Goal: Transaction & Acquisition: Purchase product/service

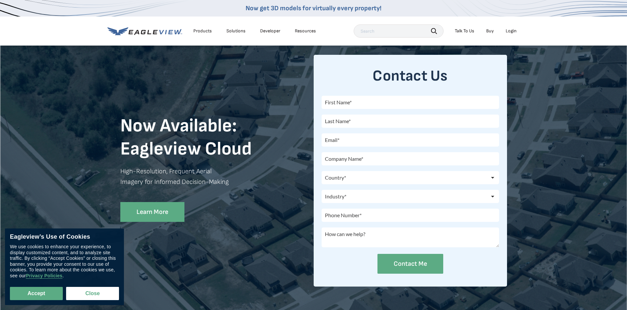
drag, startPoint x: 496, startPoint y: 22, endPoint x: 507, endPoint y: 37, distance: 18.6
click at [507, 37] on div "Products Solutions Developer Resources Search Talk To Us Buy Login" at bounding box center [313, 31] width 412 height 29
click at [507, 38] on div "Products Solutions Developer Resources Search Talk To Us Buy Login" at bounding box center [313, 31] width 412 height 29
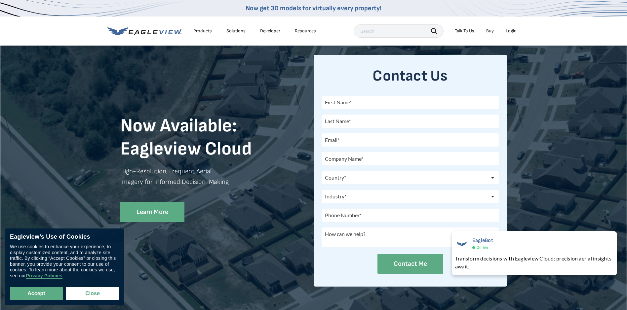
drag, startPoint x: 513, startPoint y: 28, endPoint x: 508, endPoint y: 33, distance: 7.2
click at [508, 33] on div "Login" at bounding box center [511, 31] width 11 height 6
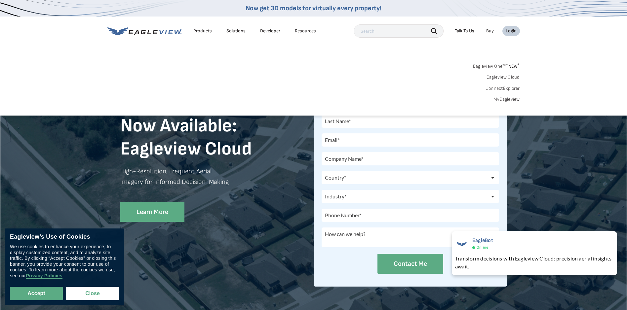
click at [397, 82] on div "Eagleview One™ * NEW * Eagleview Cloud ConnectExplorer MyEagleview" at bounding box center [313, 81] width 412 height 41
drag, startPoint x: 398, startPoint y: 83, endPoint x: 537, endPoint y: 102, distance: 140.1
click at [537, 102] on div "Search Products Our Product Areas Imagery 1-Inch GSD Aerial Imagery *" at bounding box center [313, 85] width 627 height 62
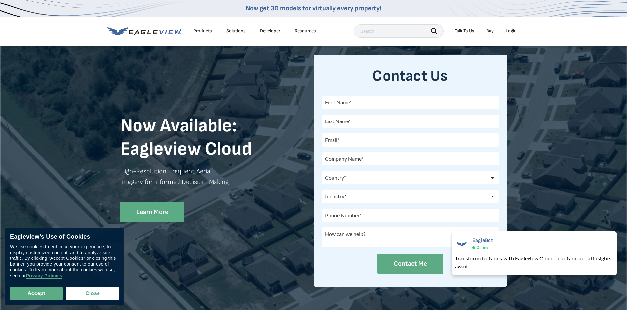
click at [537, 102] on div "Now Available: Eagleview Cloud High-Resolution, Frequent Aerial Imagery for Inf…" at bounding box center [313, 178] width 627 height 267
click at [512, 29] on div "Login" at bounding box center [511, 31] width 11 height 6
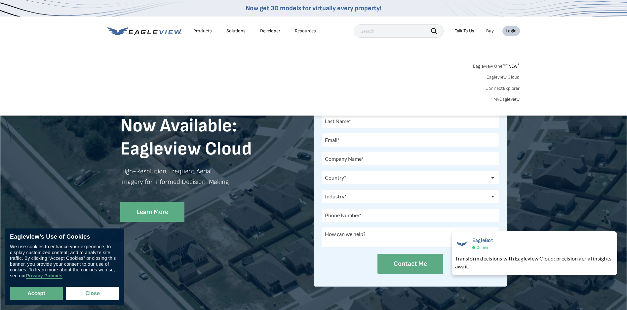
click at [510, 99] on link "MyEagleview" at bounding box center [506, 99] width 26 height 6
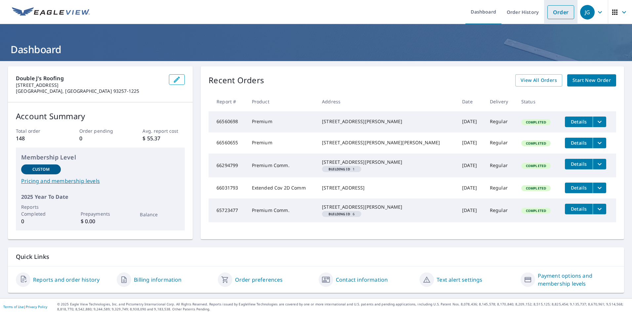
click at [556, 12] on link "Order" at bounding box center [560, 12] width 27 height 14
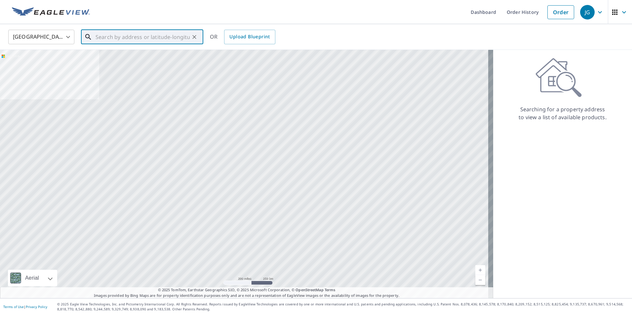
click at [103, 35] on input "text" at bounding box center [143, 37] width 94 height 19
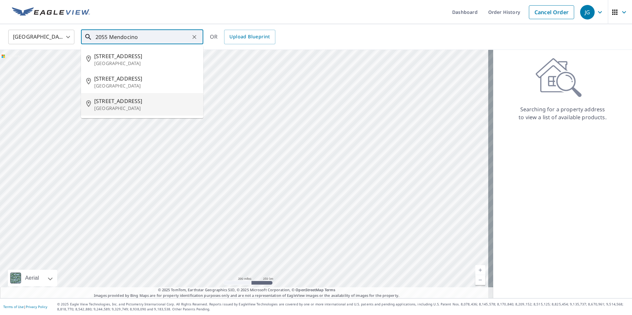
click at [121, 101] on span "2055 Mendocino Ave" at bounding box center [146, 101] width 104 height 8
type input "2055 Mendocino Ave Santa Rosa, CA 95401"
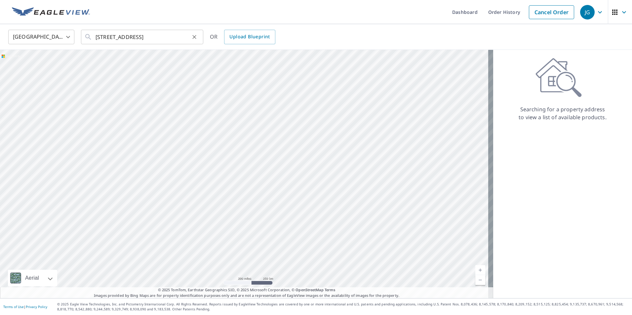
click at [191, 35] on icon "Clear" at bounding box center [194, 37] width 7 height 7
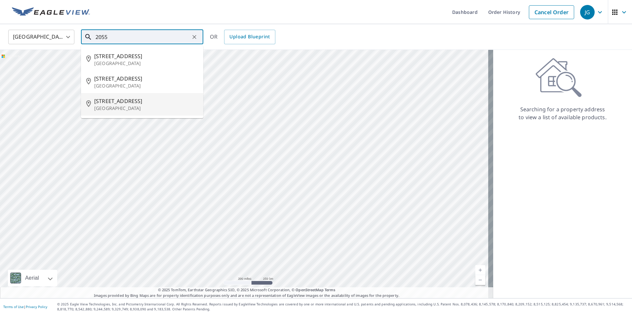
click at [135, 102] on span "2055 Mendocino Ave" at bounding box center [146, 101] width 104 height 8
type input "2055 Mendocino Ave Santa Rosa, CA 95401"
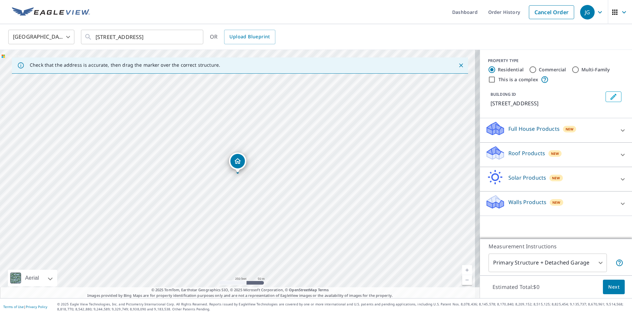
click at [462, 268] on link "Current Level 17, Zoom In" at bounding box center [467, 270] width 10 height 10
click at [462, 268] on link "Current Level 18, Zoom In" at bounding box center [467, 270] width 10 height 10
click at [462, 268] on link "Current Level 19, Zoom In" at bounding box center [467, 270] width 10 height 10
click at [529, 70] on input "Commercial" at bounding box center [533, 70] width 8 height 8
radio input "true"
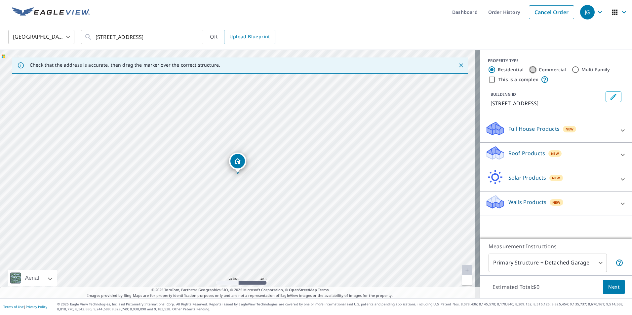
type input "4"
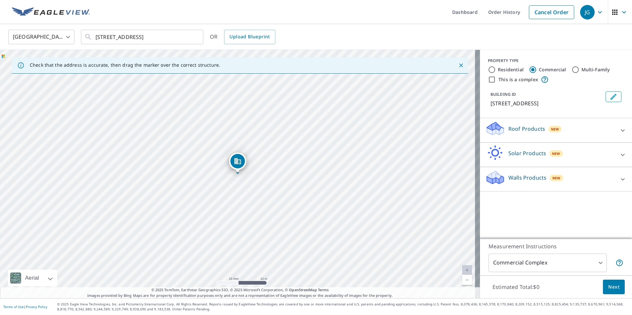
click at [462, 282] on link "Current Level 20, Zoom Out" at bounding box center [467, 280] width 10 height 10
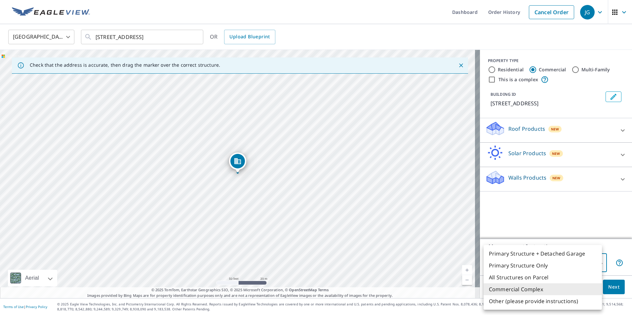
click at [596, 264] on body "JG JG Dashboard Order History Cancel Order JG United States US ​ 2055 Mendocino…" at bounding box center [316, 157] width 632 height 315
click at [587, 225] on div at bounding box center [316, 157] width 632 height 315
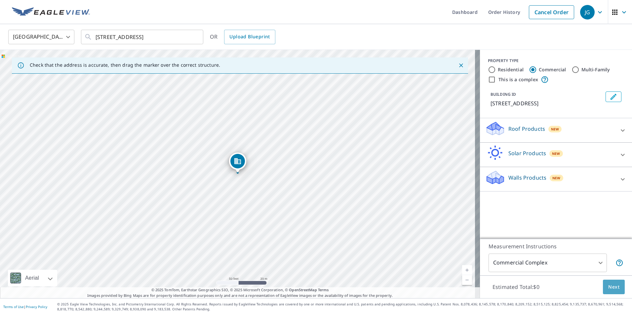
click at [611, 288] on span "Next" at bounding box center [613, 287] width 11 height 8
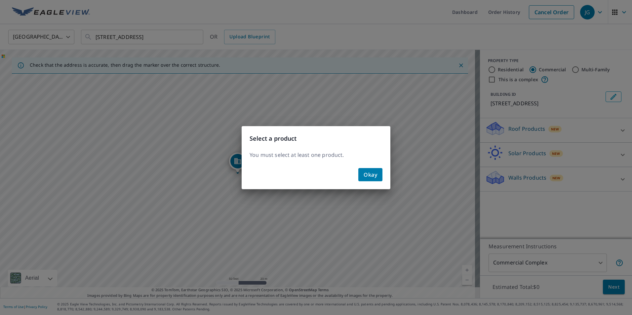
click at [611, 288] on div "Select a product You must select at least one product. Okay" at bounding box center [316, 157] width 632 height 315
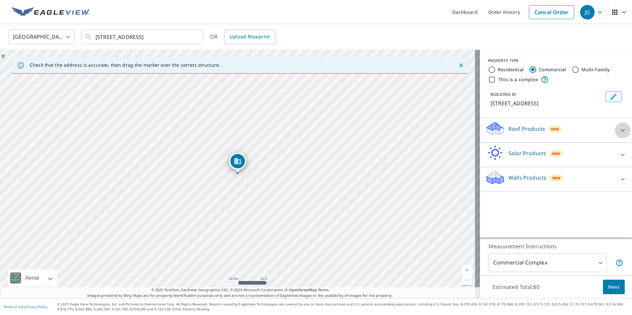
click at [615, 128] on div at bounding box center [623, 131] width 16 height 16
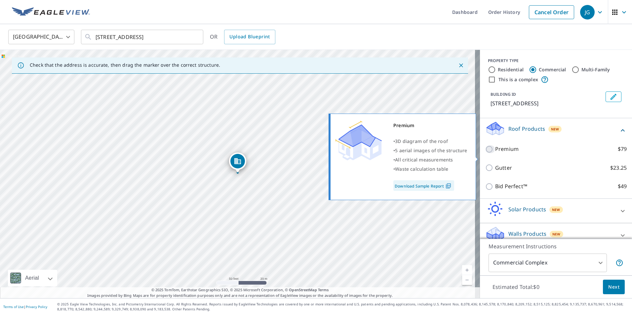
click at [485, 153] on input "Premium $79" at bounding box center [490, 149] width 10 height 8
checkbox input "true"
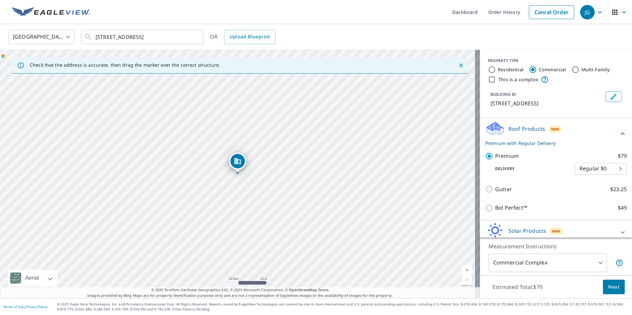
click at [609, 286] on span "Next" at bounding box center [613, 287] width 11 height 8
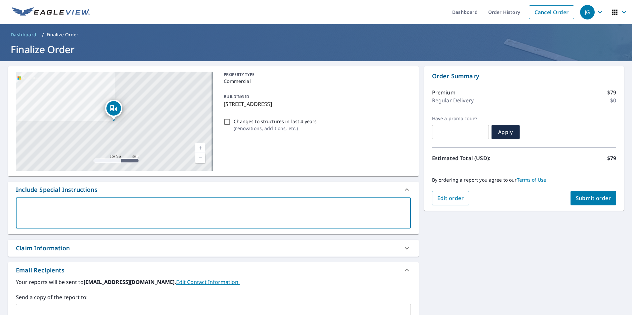
click at [26, 204] on textarea at bounding box center [213, 213] width 386 height 19
type textarea "b"
type textarea "x"
type textarea "bi"
type textarea "x"
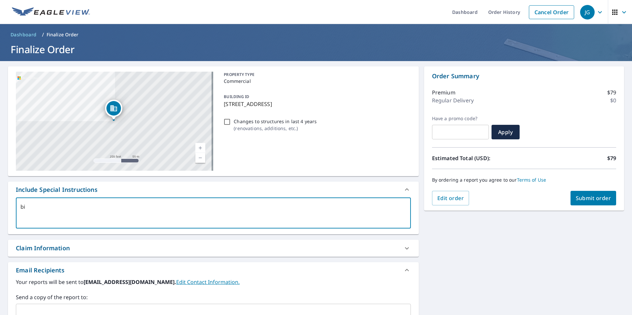
type textarea "big"
type textarea "x"
type textarea "big"
type textarea "x"
type textarea "big l"
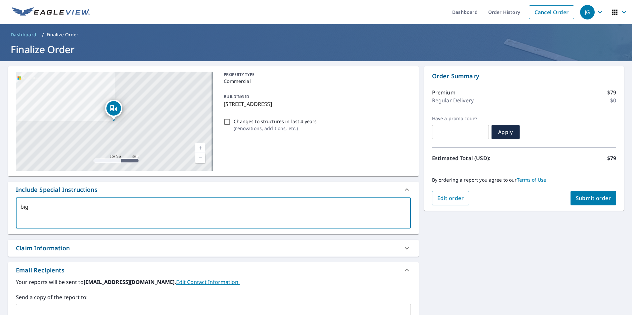
type textarea "x"
type textarea "big lo"
type textarea "x"
type textarea "big lot"
type textarea "x"
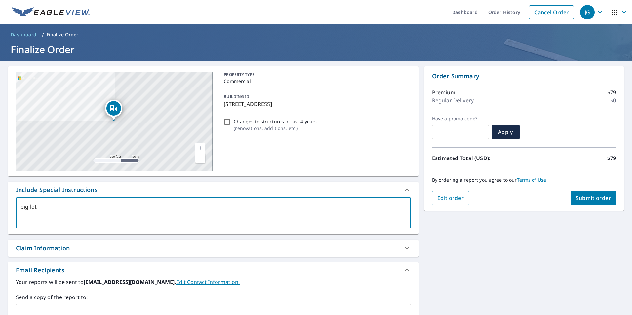
type textarea "big lots"
type textarea "x"
type textarea "big lots"
type textarea "x"
type textarea "big lots o"
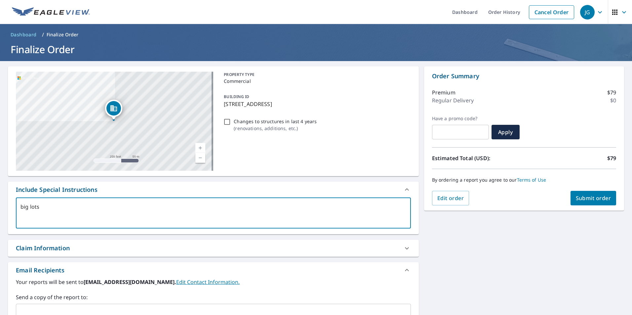
type textarea "x"
type textarea "big lots on"
type textarea "x"
type textarea "big lots onl"
type textarea "x"
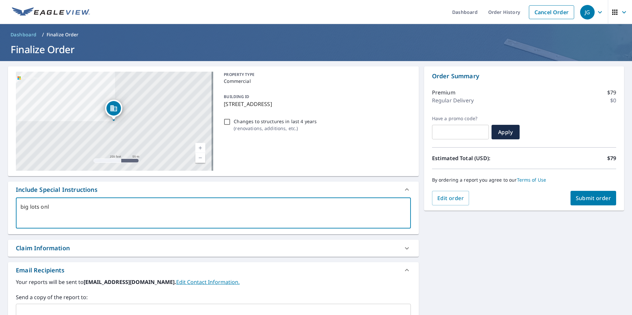
type textarea "big lots onle"
type textarea "x"
type textarea "big lots onley"
type textarea "x"
type textarea "big lots onle"
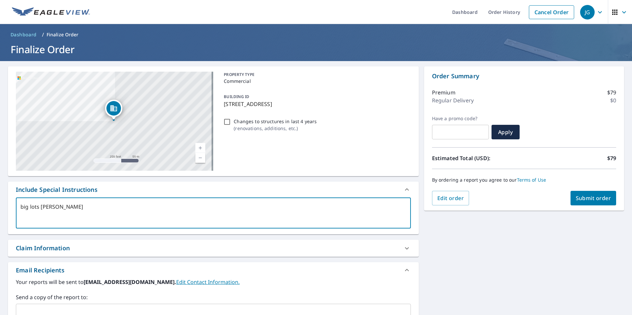
type textarea "x"
type textarea "big lots onl"
type textarea "x"
type textarea "big lots only"
type textarea "x"
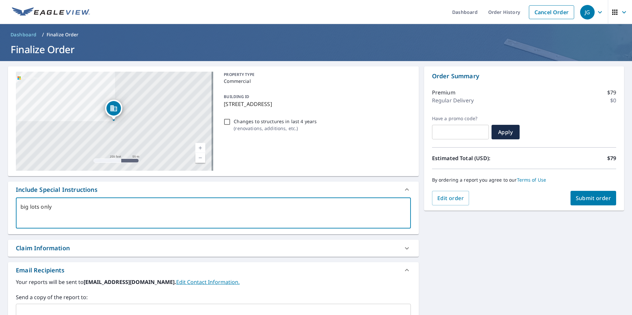
type textarea "big lots only"
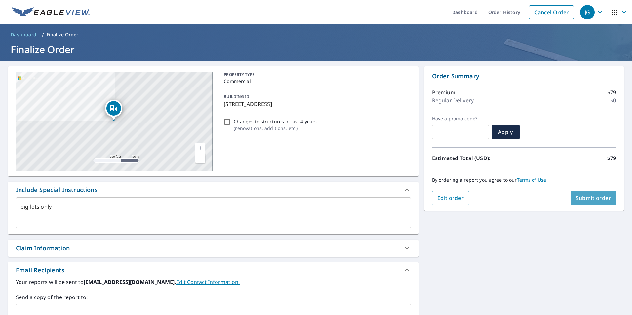
click at [584, 195] on span "Submit order" at bounding box center [593, 198] width 35 height 7
type textarea "x"
